Goal: Information Seeking & Learning: Check status

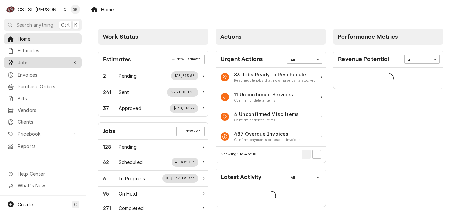
click at [26, 59] on span "Jobs" at bounding box center [43, 62] width 51 height 7
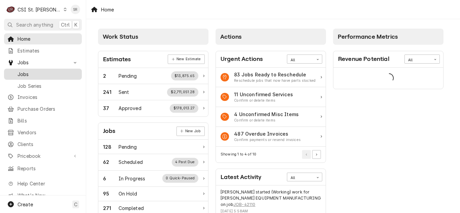
click at [30, 72] on span "Jobs" at bounding box center [48, 74] width 61 height 7
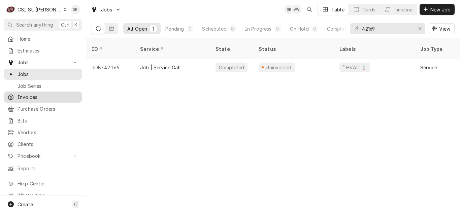
click at [33, 94] on span "Invoices" at bounding box center [48, 97] width 61 height 7
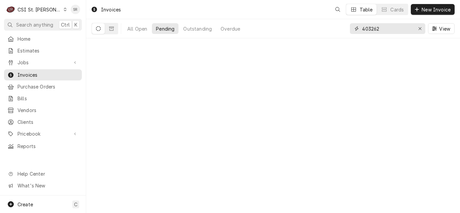
click at [382, 29] on input "403262" at bounding box center [387, 28] width 50 height 11
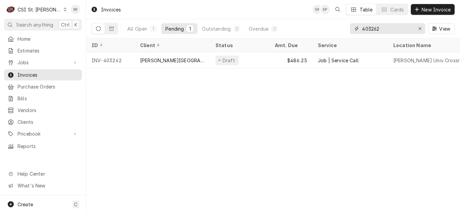
drag, startPoint x: 381, startPoint y: 28, endPoint x: 346, endPoint y: 25, distance: 35.5
click at [346, 25] on div "All Open 1 Pending 1 Outstanding 0 Overdue 0 403262 View" at bounding box center [273, 28] width 363 height 19
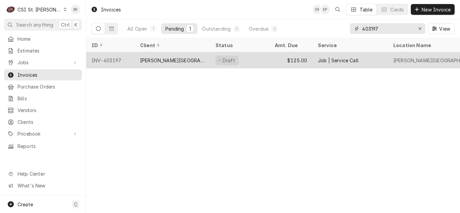
type input "403197"
click at [176, 61] on div "[PERSON_NAME][GEOGRAPHIC_DATA]" at bounding box center [172, 60] width 65 height 7
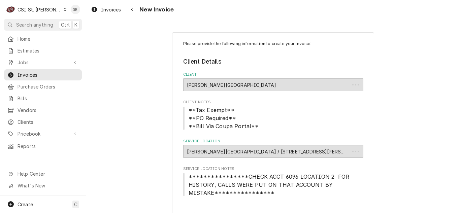
type textarea "x"
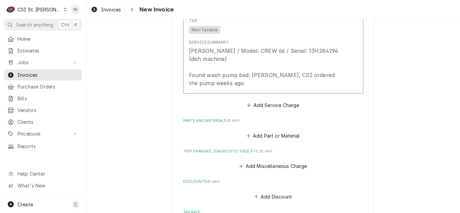
scroll to position [572, 0]
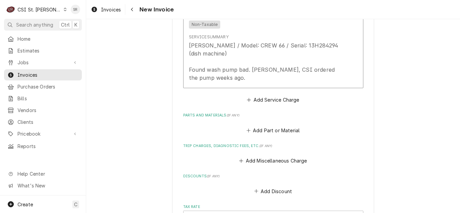
click at [112, 9] on span "Invoices" at bounding box center [111, 9] width 20 height 7
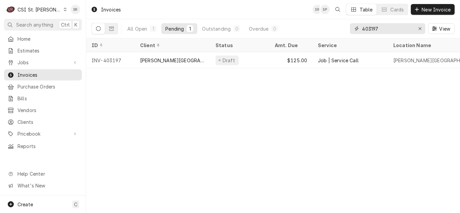
drag, startPoint x: 380, startPoint y: 28, endPoint x: 338, endPoint y: 25, distance: 41.5
click at [338, 25] on div "All Open 1 Pending 1 Outstanding 0 Overdue 0 403197 View" at bounding box center [273, 28] width 363 height 19
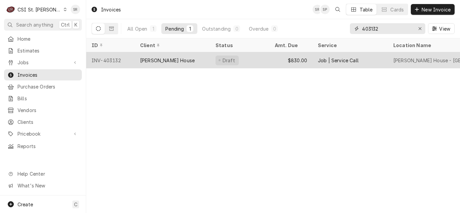
type input "403132"
click at [175, 60] on div "[PERSON_NAME] House" at bounding box center [167, 60] width 55 height 7
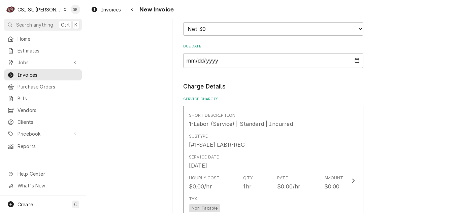
scroll to position [707, 0]
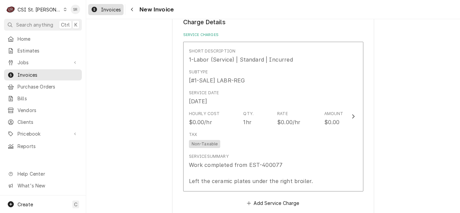
click at [108, 6] on span "Invoices" at bounding box center [111, 9] width 20 height 7
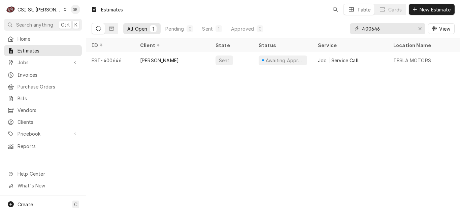
drag, startPoint x: 381, startPoint y: 28, endPoint x: 351, endPoint y: 24, distance: 30.0
click at [351, 24] on div "400646" at bounding box center [387, 28] width 75 height 11
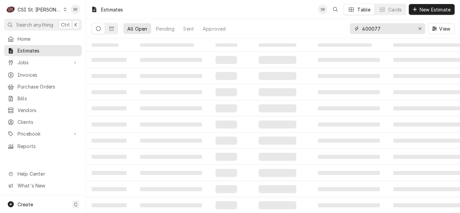
type input "400077"
click at [109, 27] on icon "Dynamic Content Wrapper" at bounding box center [111, 29] width 5 height 4
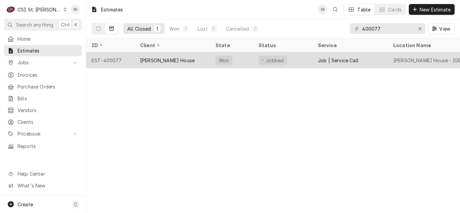
click at [182, 58] on div "Ruth's Chris Steak House" at bounding box center [167, 60] width 55 height 7
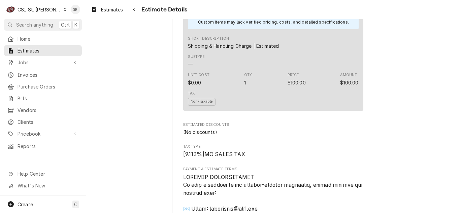
scroll to position [740, 0]
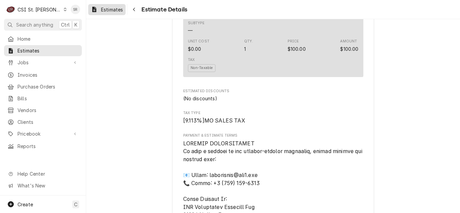
click at [105, 10] on span "Estimates" at bounding box center [112, 9] width 22 height 7
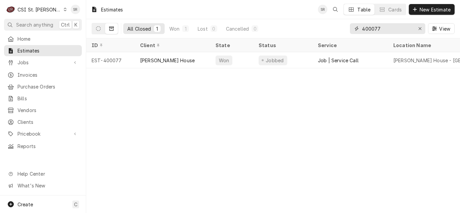
drag, startPoint x: 365, startPoint y: 27, endPoint x: 346, endPoint y: 25, distance: 19.4
click at [346, 25] on div "All Closed 1 Won 1 Lost 0 Cancelled 0 400077 View" at bounding box center [273, 28] width 363 height 19
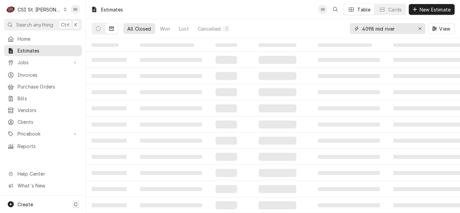
click at [365, 30] on input "4098 mid river" at bounding box center [387, 28] width 50 height 11
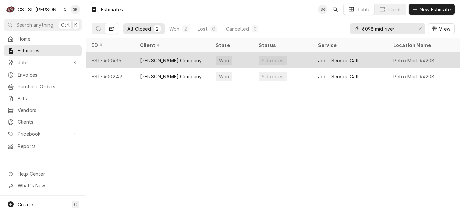
type input "6098 mid river"
click at [194, 62] on div "Vivian Company" at bounding box center [172, 60] width 75 height 16
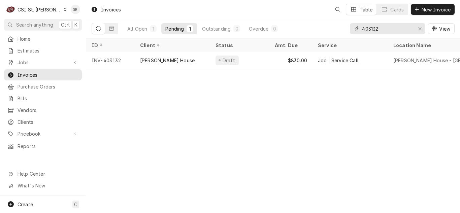
drag, startPoint x: 383, startPoint y: 27, endPoint x: 352, endPoint y: 26, distance: 31.3
click at [352, 26] on div "403132" at bounding box center [387, 28] width 75 height 11
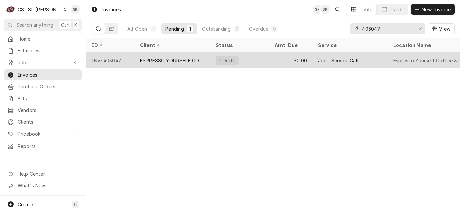
type input "403047"
click at [186, 55] on div "ESPRESSO YOURSELF COFFEE & CAFE" at bounding box center [172, 60] width 75 height 16
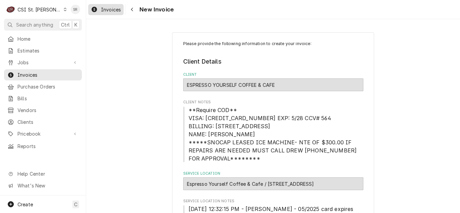
click at [102, 8] on span "Invoices" at bounding box center [111, 9] width 20 height 7
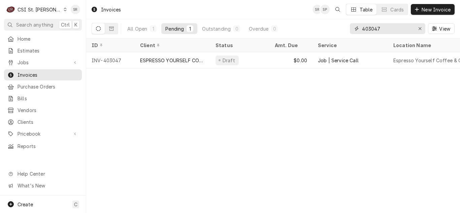
drag, startPoint x: 385, startPoint y: 28, endPoint x: 356, endPoint y: 24, distance: 28.9
click at [356, 24] on div "403047" at bounding box center [387, 28] width 75 height 11
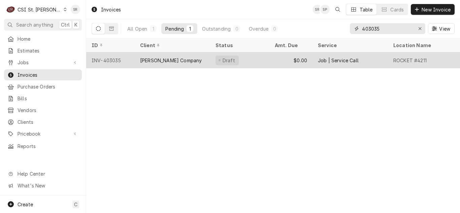
type input "403035"
click at [189, 55] on div "[PERSON_NAME] Company" at bounding box center [172, 60] width 75 height 16
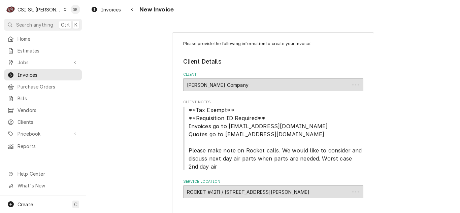
type textarea "x"
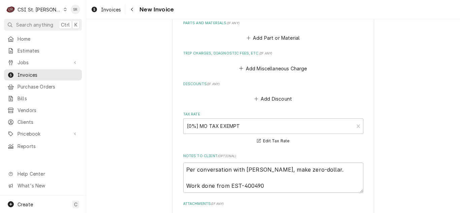
scroll to position [1077, 0]
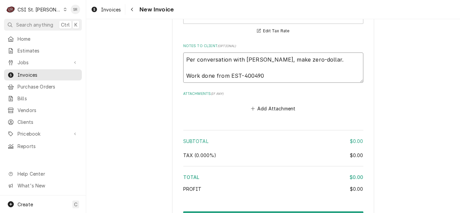
drag, startPoint x: 306, startPoint y: 59, endPoint x: 181, endPoint y: 48, distance: 125.0
click at [183, 48] on div "Notes to Client ( optional ) Per conversation with Drew, make zero-dollar. Work…" at bounding box center [273, 62] width 180 height 39
click at [108, 6] on span "Invoices" at bounding box center [111, 9] width 20 height 7
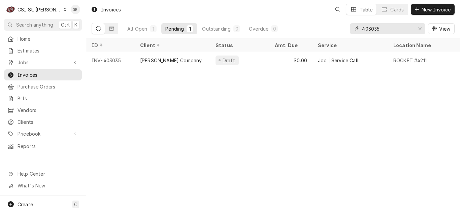
click at [354, 26] on div "403035" at bounding box center [387, 28] width 75 height 11
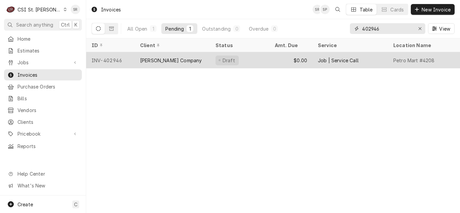
type input "402946"
click at [166, 61] on div "[PERSON_NAME] Company" at bounding box center [171, 60] width 62 height 7
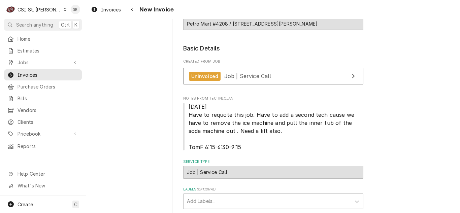
scroll to position [135, 0]
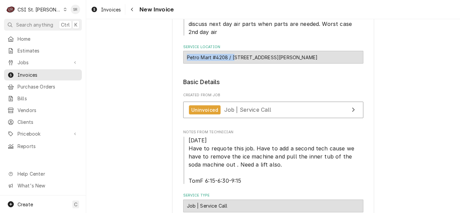
drag, startPoint x: 231, startPoint y: 57, endPoint x: 237, endPoint y: 60, distance: 7.2
click at [252, 62] on div "Petro Mart #4208 / 6098 Mid Rivers Mall Dr, Saint Peters, MO 63304" at bounding box center [273, 57] width 180 height 13
click at [230, 58] on div "Petro Mart #4208 / 6098 Mid Rivers Mall Dr, Saint Peters, MO 63304" at bounding box center [273, 57] width 180 height 13
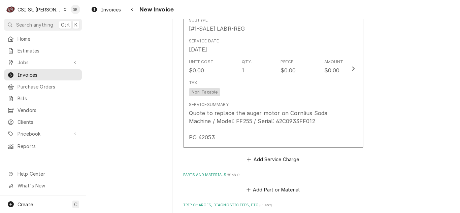
scroll to position [707, 0]
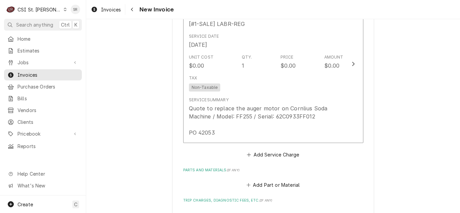
click at [110, 16] on div "Invoices New Invoice" at bounding box center [273, 9] width 374 height 19
click at [106, 12] on span "Invoices" at bounding box center [111, 9] width 20 height 7
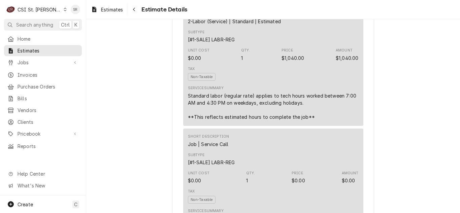
scroll to position [538, 0]
click at [117, 11] on span "Estimates" at bounding box center [112, 9] width 22 height 7
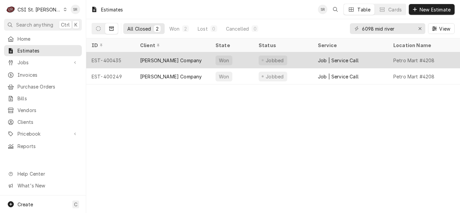
click at [153, 54] on div "[PERSON_NAME] Company" at bounding box center [172, 60] width 75 height 16
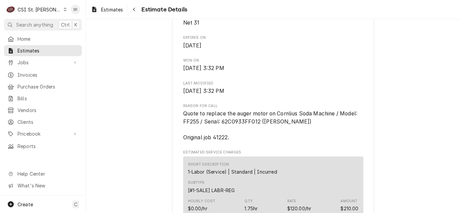
scroll to position [269, 0]
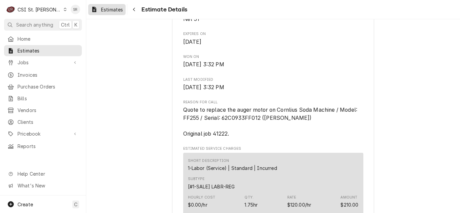
click at [107, 6] on span "Estimates" at bounding box center [112, 9] width 22 height 7
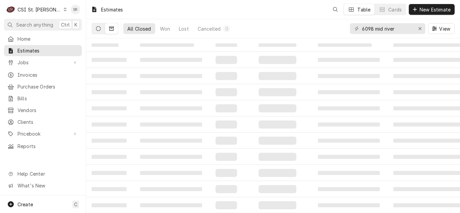
click at [99, 32] on button "Dynamic Content Wrapper" at bounding box center [98, 28] width 13 height 11
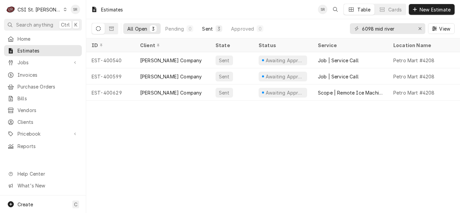
click at [212, 31] on div "Sent" at bounding box center [207, 28] width 11 height 7
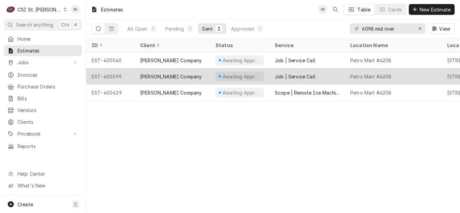
click at [198, 76] on div "[PERSON_NAME] Company" at bounding box center [172, 76] width 75 height 16
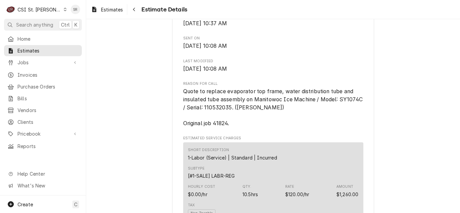
scroll to position [337, 0]
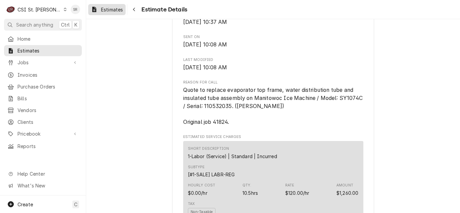
click at [105, 13] on div "Estimates" at bounding box center [107, 9] width 35 height 8
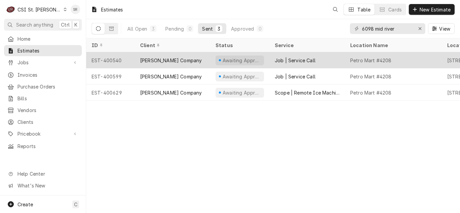
click at [149, 61] on div "[PERSON_NAME] Company" at bounding box center [171, 60] width 62 height 7
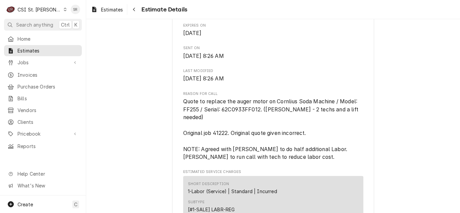
scroll to position [303, 0]
click at [101, 12] on span "Estimates" at bounding box center [112, 9] width 22 height 7
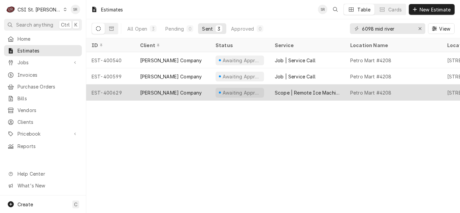
click at [159, 92] on div "[PERSON_NAME] Company" at bounding box center [171, 92] width 62 height 7
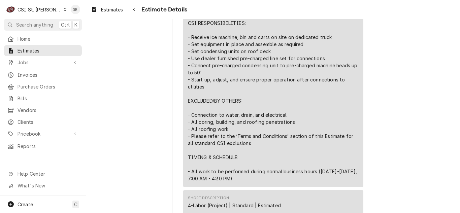
scroll to position [471, 0]
click at [114, 13] on div "Estimates" at bounding box center [107, 9] width 35 height 8
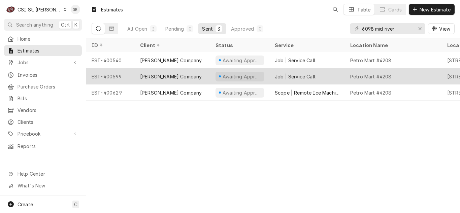
click at [210, 74] on div "Awaiting Approval" at bounding box center [239, 76] width 59 height 16
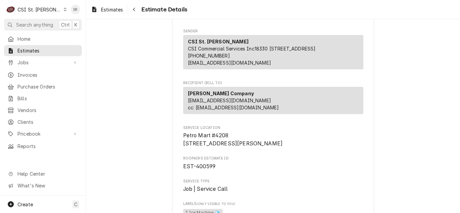
scroll to position [135, 0]
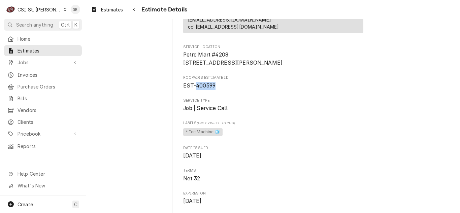
drag, startPoint x: 217, startPoint y: 100, endPoint x: 194, endPoint y: 101, distance: 22.6
click at [194, 90] on span "EST-400599" at bounding box center [273, 86] width 180 height 8
copy span "400599"
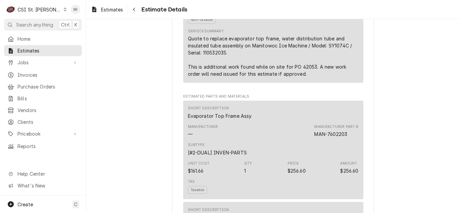
scroll to position [606, 0]
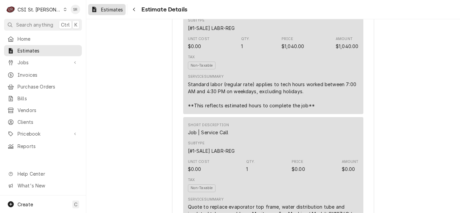
click at [112, 13] on link "Estimates" at bounding box center [106, 9] width 37 height 11
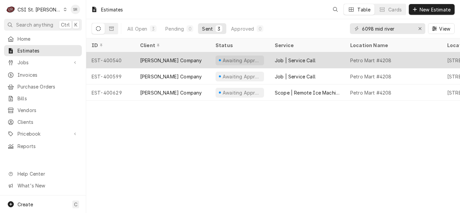
click at [127, 60] on div "EST-400540" at bounding box center [110, 60] width 48 height 16
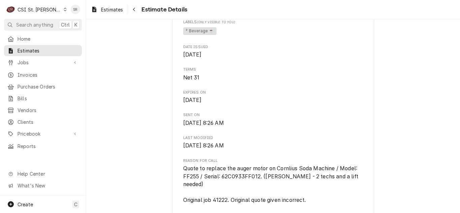
scroll to position [135, 0]
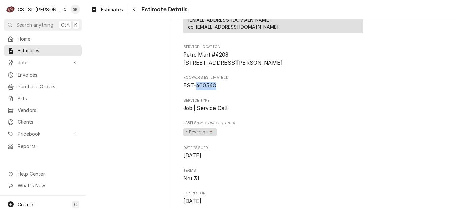
drag, startPoint x: 213, startPoint y: 101, endPoint x: 193, endPoint y: 98, distance: 20.8
click at [193, 90] on span "EST-400540" at bounding box center [273, 86] width 180 height 8
copy span "400540"
drag, startPoint x: 104, startPoint y: 12, endPoint x: 116, endPoint y: 14, distance: 11.6
click at [104, 12] on span "Estimates" at bounding box center [112, 9] width 22 height 7
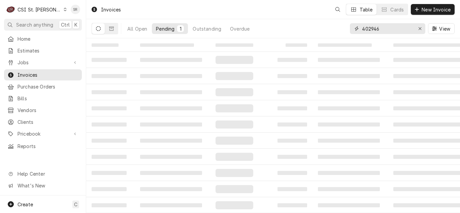
drag, startPoint x: 362, startPoint y: 30, endPoint x: 344, endPoint y: 28, distance: 18.9
click at [344, 29] on div "All Open Pending 1 Outstanding Overdue 402946 View" at bounding box center [273, 28] width 363 height 19
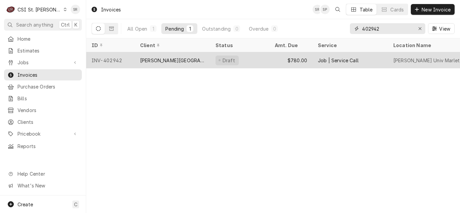
type input "402942"
click at [192, 61] on div "[PERSON_NAME][GEOGRAPHIC_DATA]" at bounding box center [172, 60] width 75 height 16
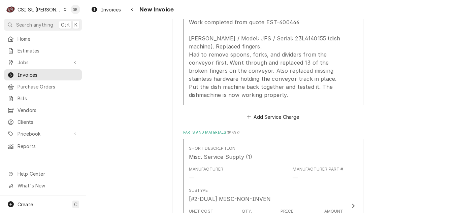
scroll to position [774, 0]
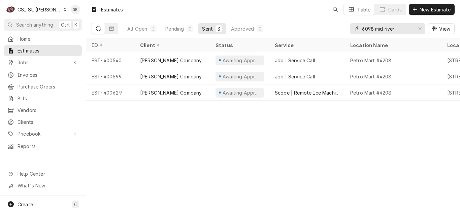
drag, startPoint x: 376, startPoint y: 27, endPoint x: 357, endPoint y: 25, distance: 18.6
click at [357, 25] on div "6098 mid river" at bounding box center [387, 28] width 75 height 11
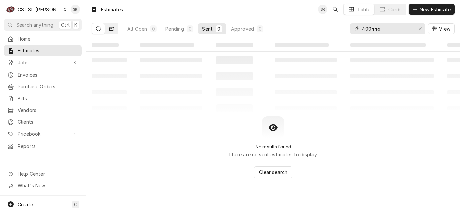
type input "400446"
click at [114, 28] on button "Dynamic Content Wrapper" at bounding box center [111, 28] width 13 height 11
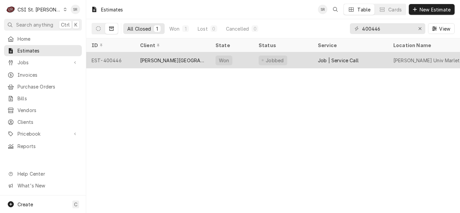
click at [179, 58] on div "[PERSON_NAME][GEOGRAPHIC_DATA]" at bounding box center [172, 60] width 65 height 7
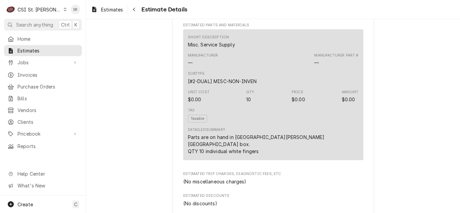
scroll to position [673, 0]
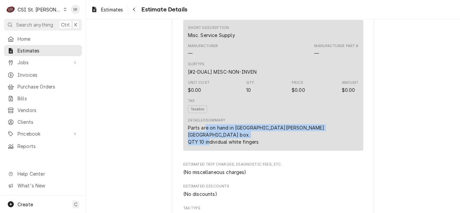
drag, startPoint x: 258, startPoint y: 140, endPoint x: 208, endPoint y: 137, distance: 50.6
click at [203, 138] on div "Parts are on hand in Webster U Jackson Reserve box. QTY 10 individual white fin…" at bounding box center [273, 134] width 171 height 21
click at [277, 142] on div "Parts are on hand in Webster U Jackson Reserve box. QTY 10 individual white fin…" at bounding box center [273, 134] width 171 height 21
drag, startPoint x: 259, startPoint y: 145, endPoint x: 181, endPoint y: 133, distance: 79.3
click at [183, 133] on div "Short Description Misc. Service Supply Manufacturer — Manufacturer Part # — Sub…" at bounding box center [273, 85] width 180 height 131
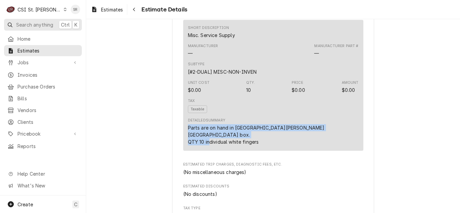
copy div "Parts are on hand in Webster U Jackson Reserve box. QTY 10 individual white fin…"
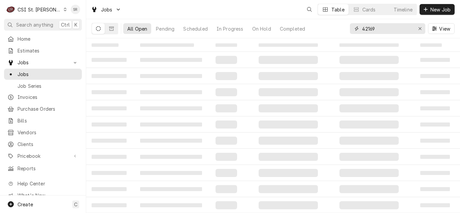
click at [341, 27] on div "All Open Pending Scheduled In Progress On Hold Completed 42169 View" at bounding box center [273, 28] width 363 height 19
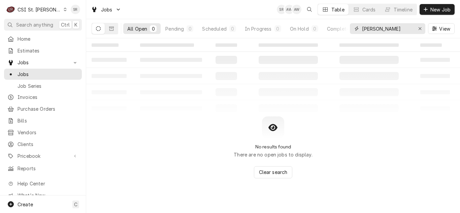
type input "[PERSON_NAME]"
click at [31, 51] on span "Estimates" at bounding box center [48, 50] width 61 height 7
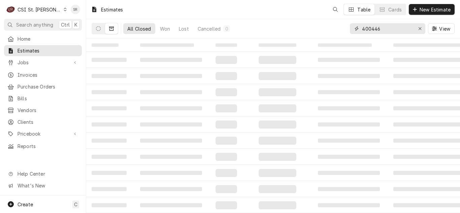
drag, startPoint x: 382, startPoint y: 32, endPoint x: 347, endPoint y: 27, distance: 35.7
click at [347, 27] on div "All Closed Won Lost Cancelled 0 400446 View" at bounding box center [273, 28] width 363 height 19
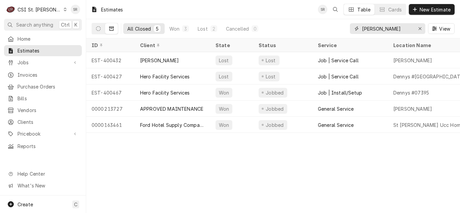
type input "denny"
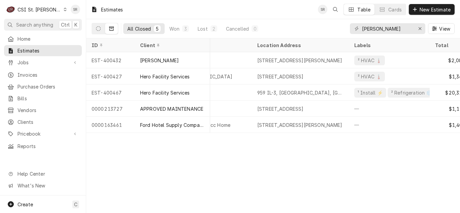
scroll to position [0, 234]
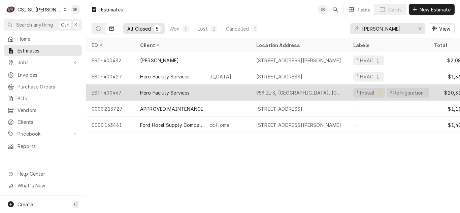
click at [320, 85] on div "959 IL-3, Waterloo, IL 62298" at bounding box center [299, 92] width 97 height 16
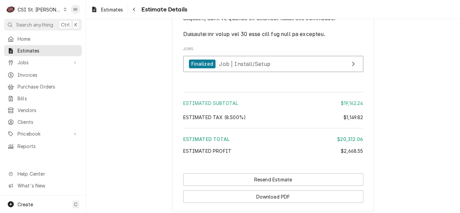
scroll to position [2490, 0]
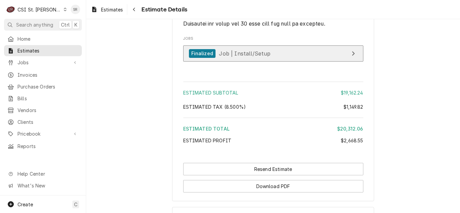
click at [234, 57] on span "Job | Install/Setup" at bounding box center [244, 53] width 51 height 7
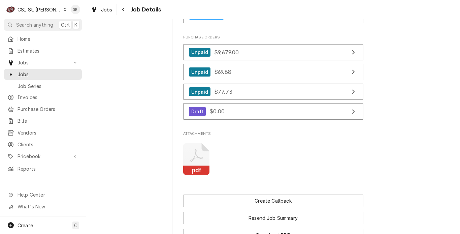
scroll to position [1111, 0]
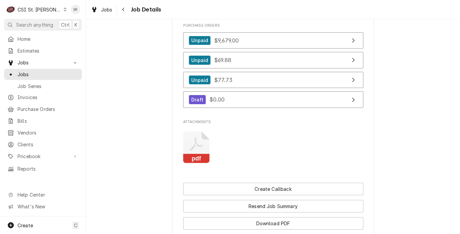
click at [195, 149] on icon "Attachments" at bounding box center [196, 147] width 27 height 32
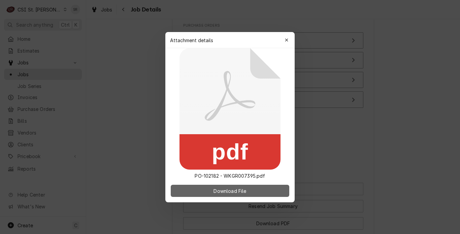
click at [237, 190] on span "Download File" at bounding box center [229, 190] width 35 height 7
